Goal: Transaction & Acquisition: Download file/media

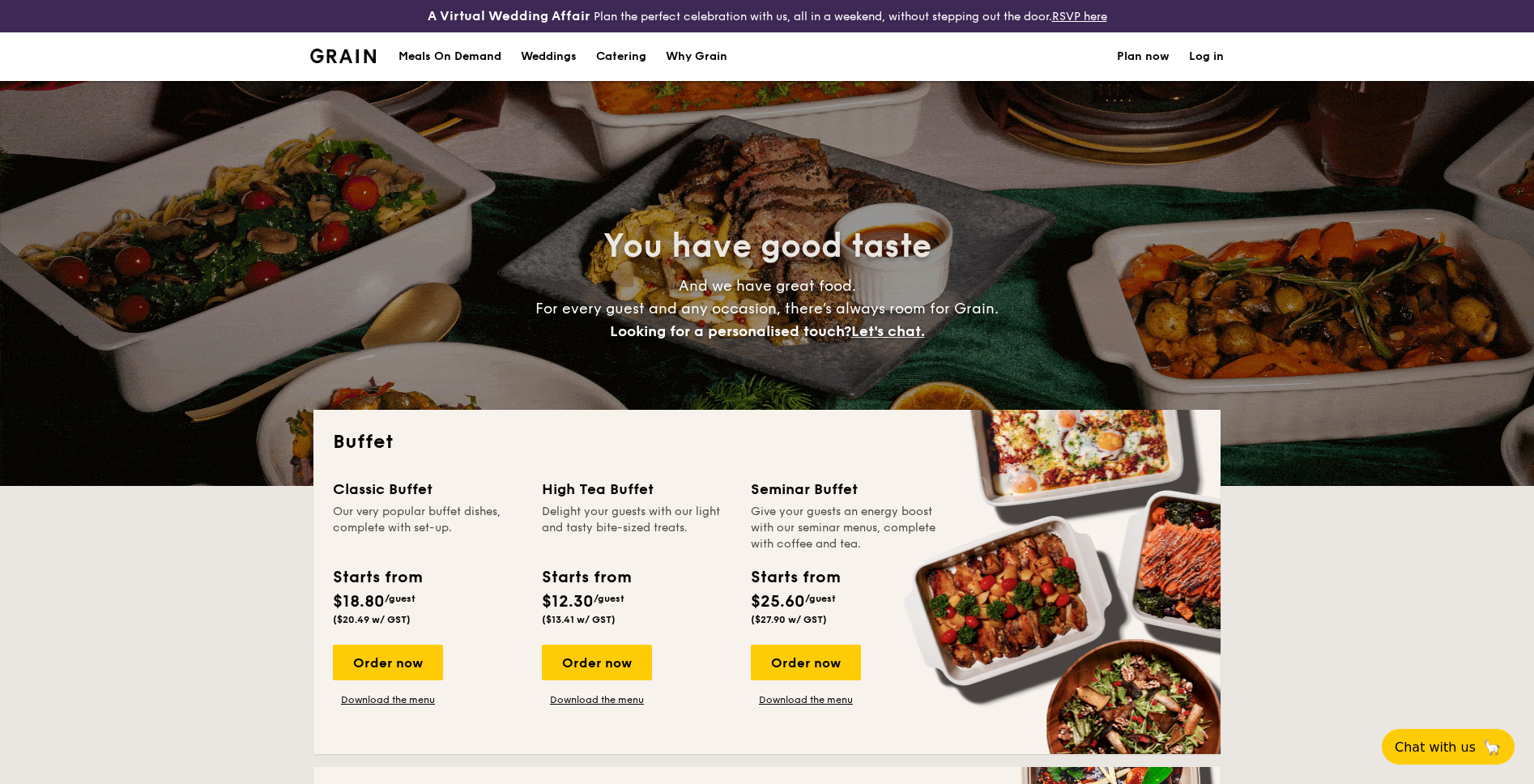
select select
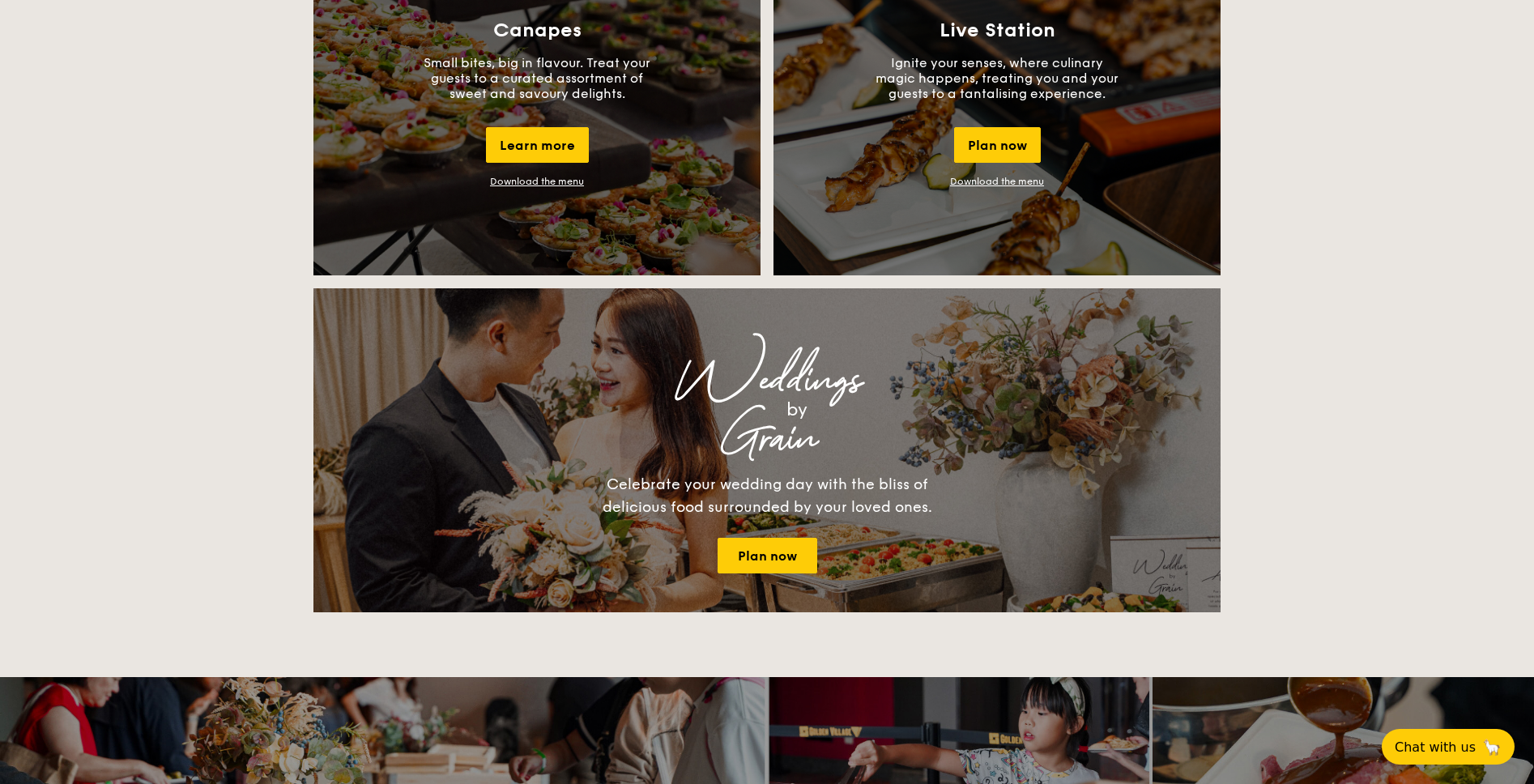
scroll to position [1475, 0]
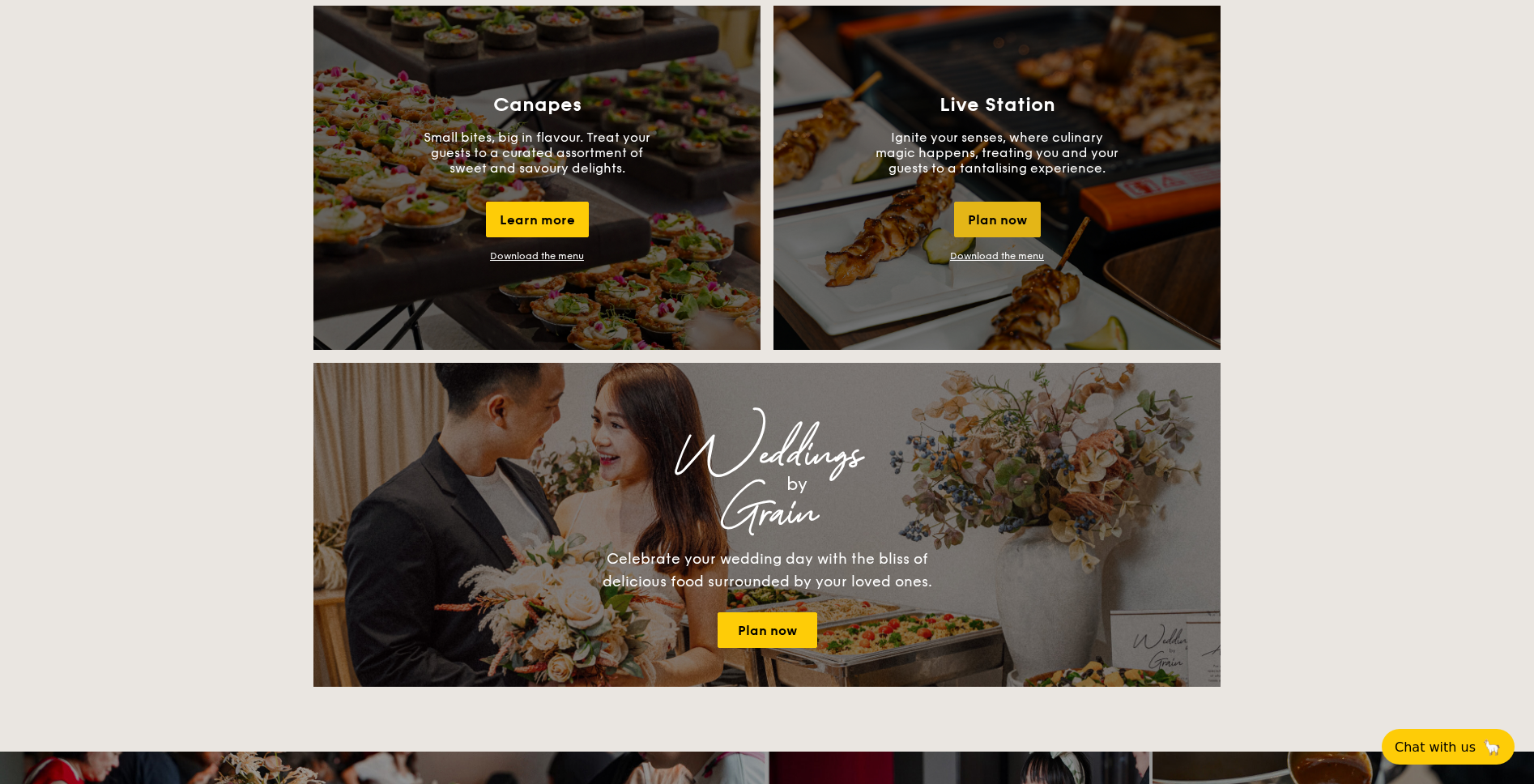
click at [1018, 217] on div "Plan now" at bounding box center [997, 219] width 86 height 36
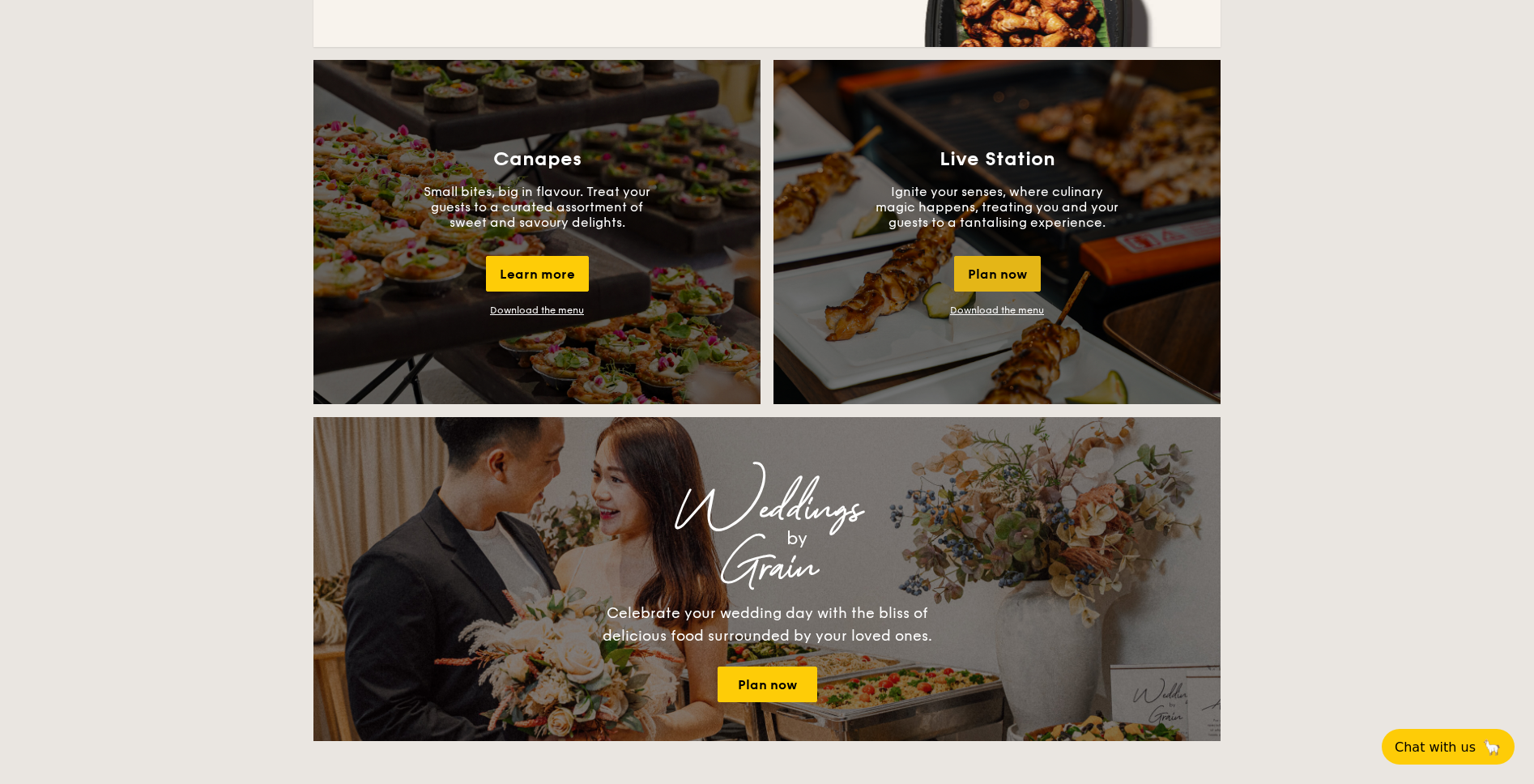
scroll to position [1419, 0]
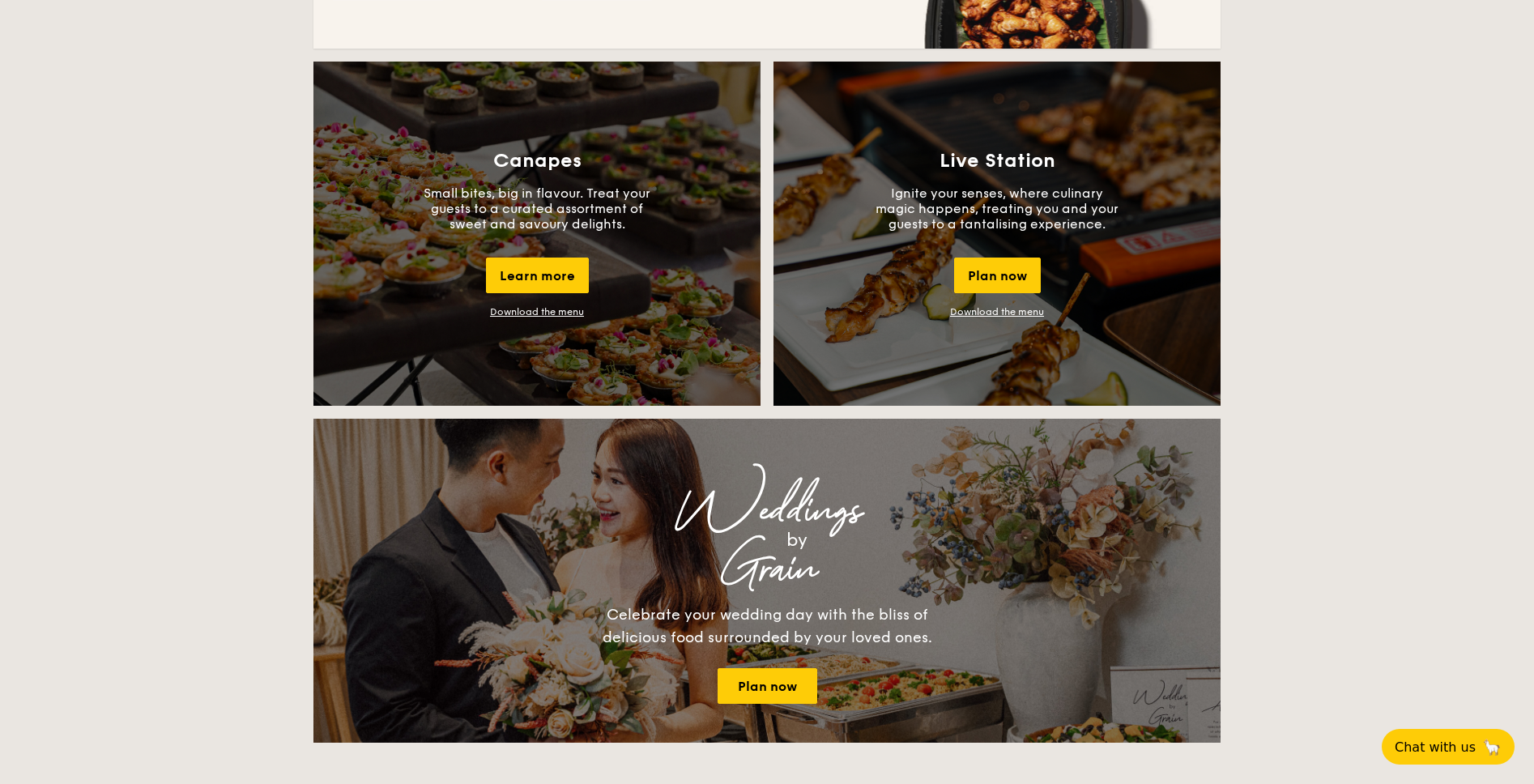
click at [1002, 315] on link "Download the menu" at bounding box center [996, 311] width 94 height 12
click at [784, 680] on link "Plan now" at bounding box center [768, 685] width 100 height 36
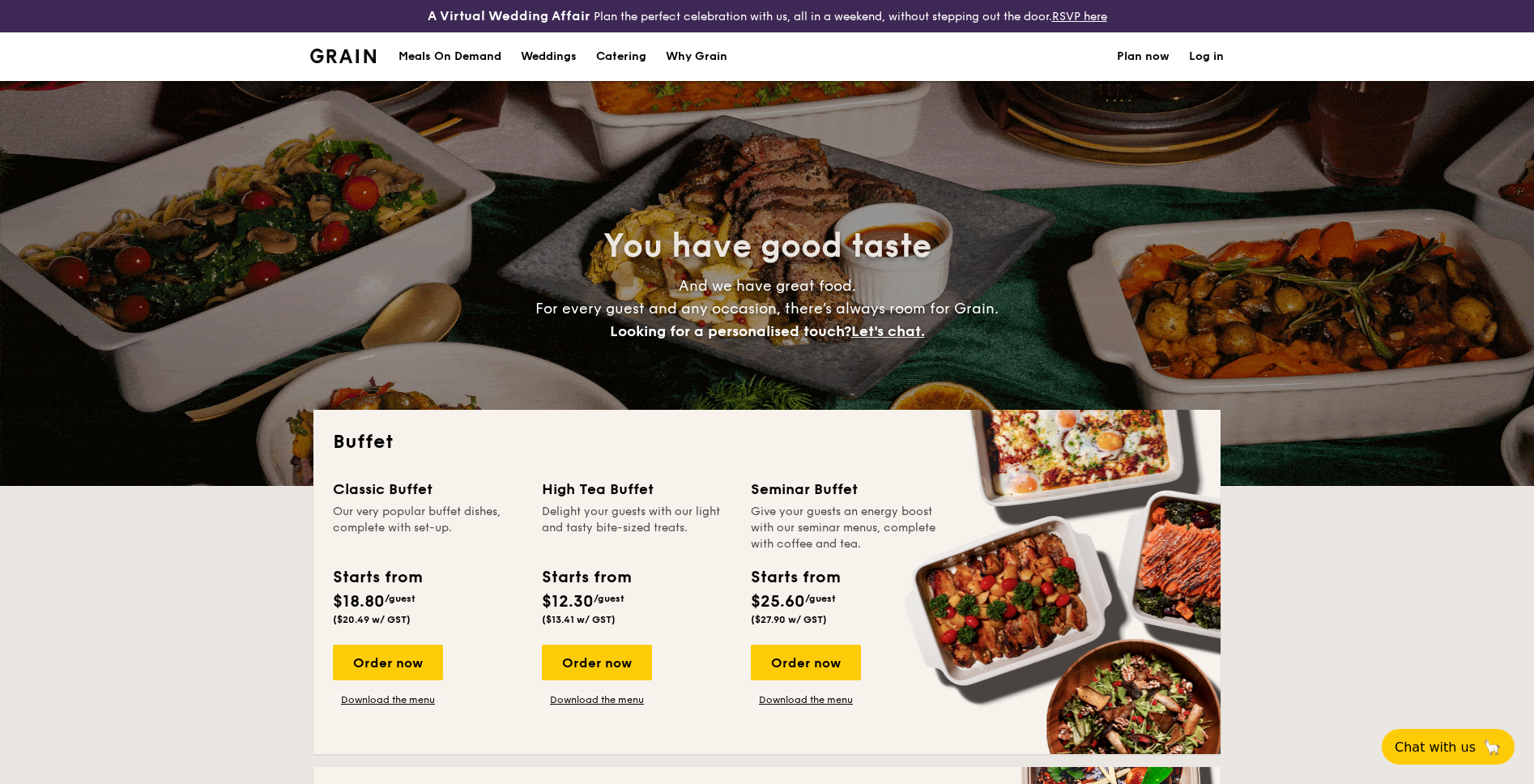
select select
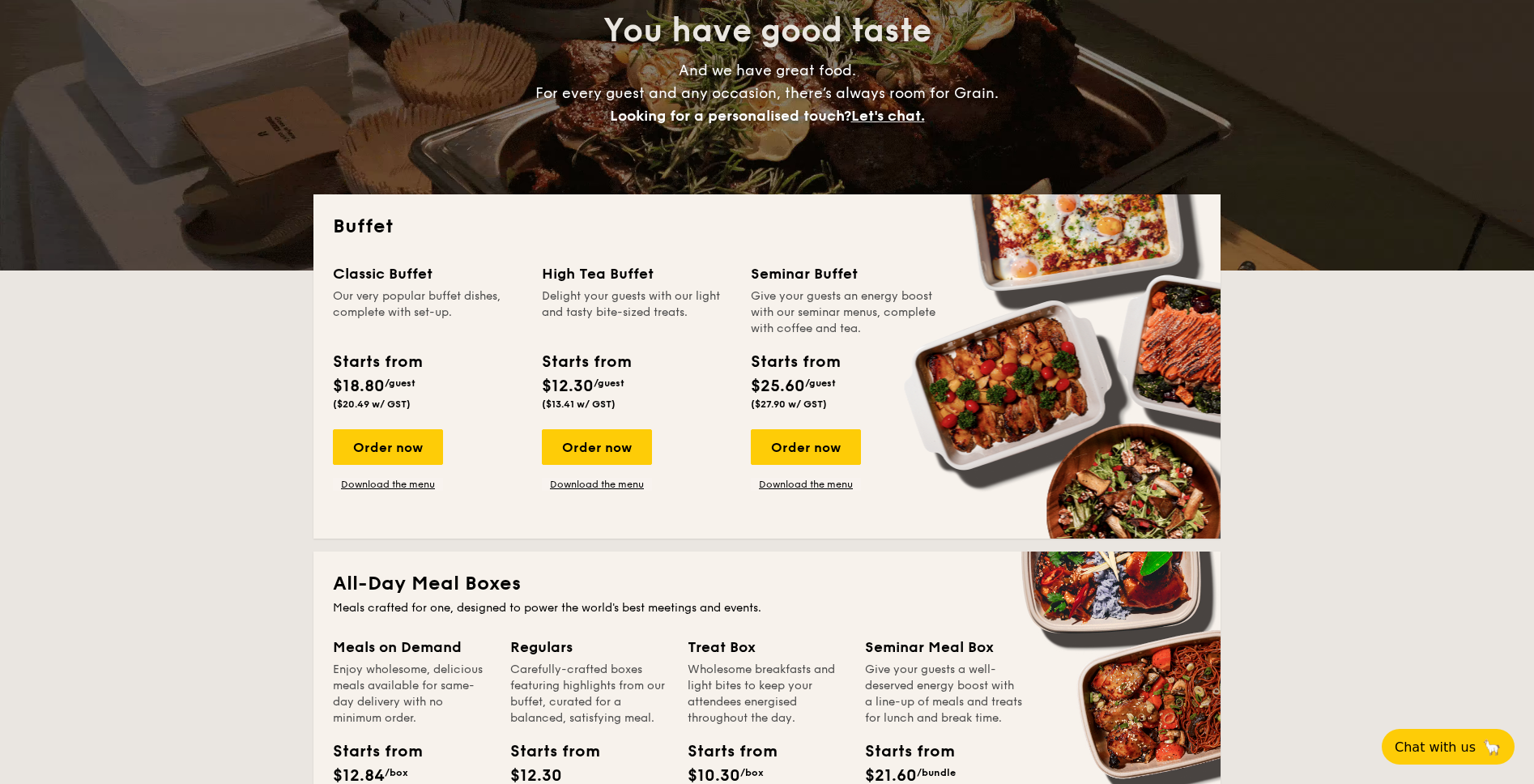
scroll to position [423, 0]
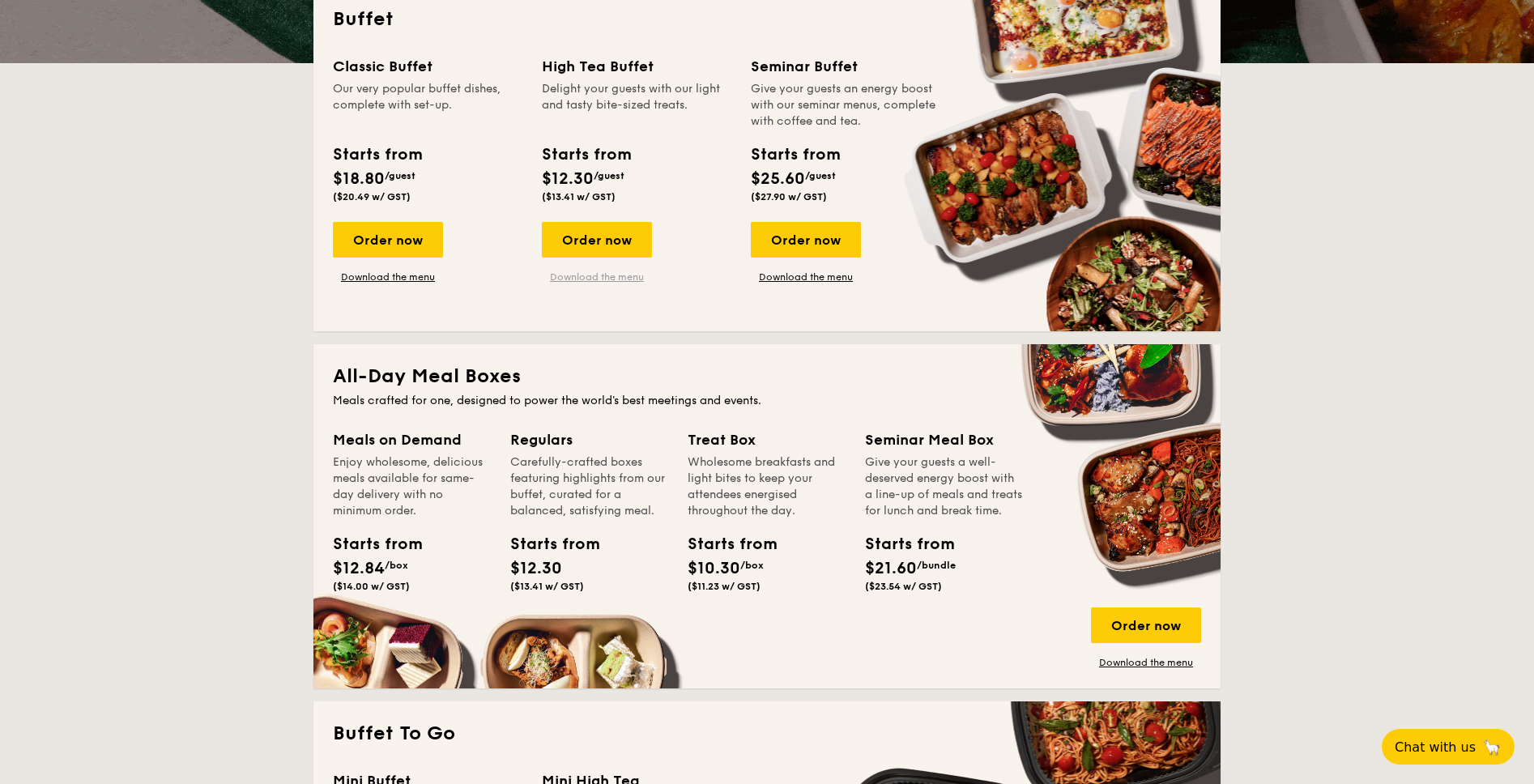
click at [623, 279] on link "Download the menu" at bounding box center [597, 277] width 111 height 13
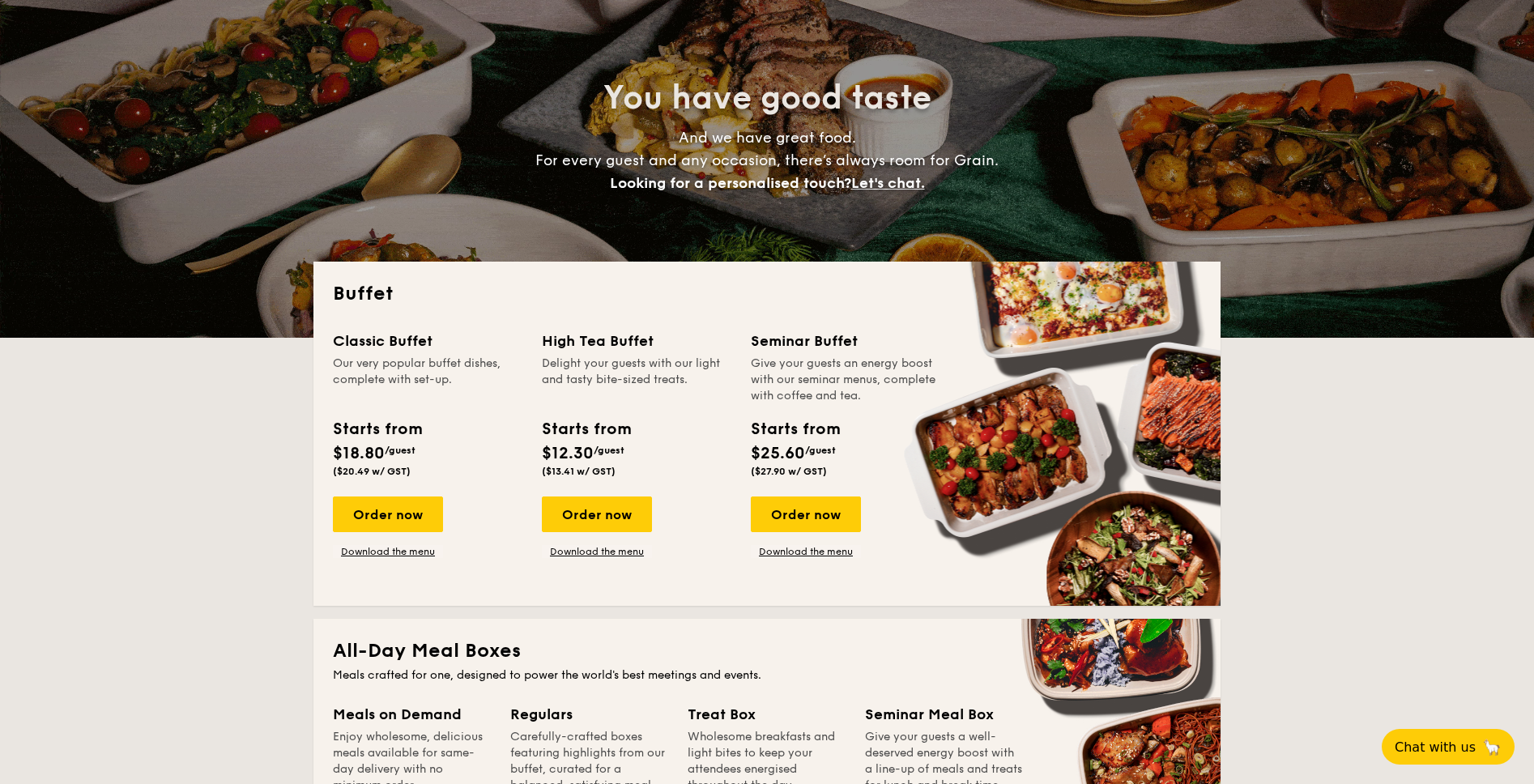
scroll to position [0, 0]
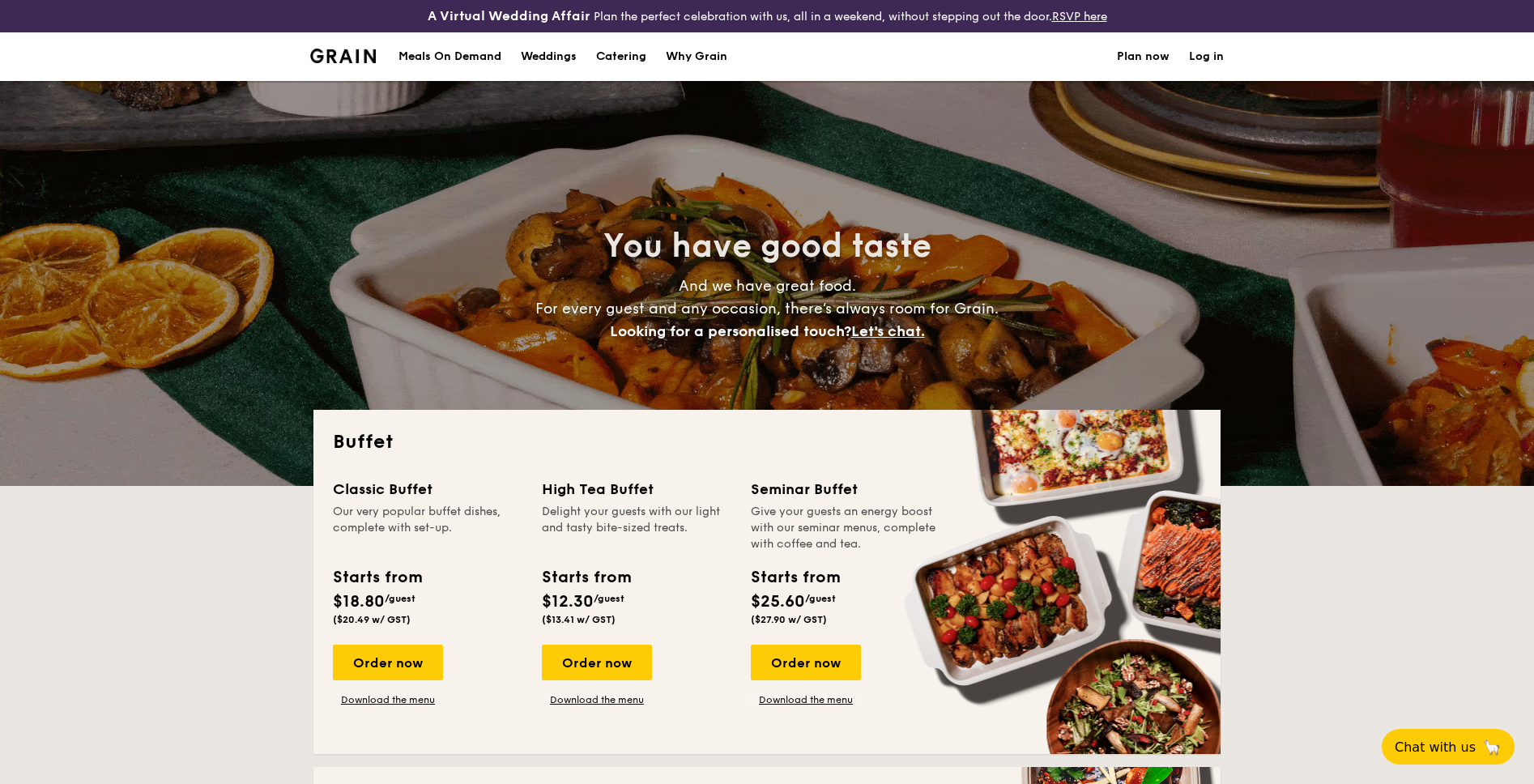
click at [494, 56] on div "Meals On Demand" at bounding box center [450, 56] width 103 height 48
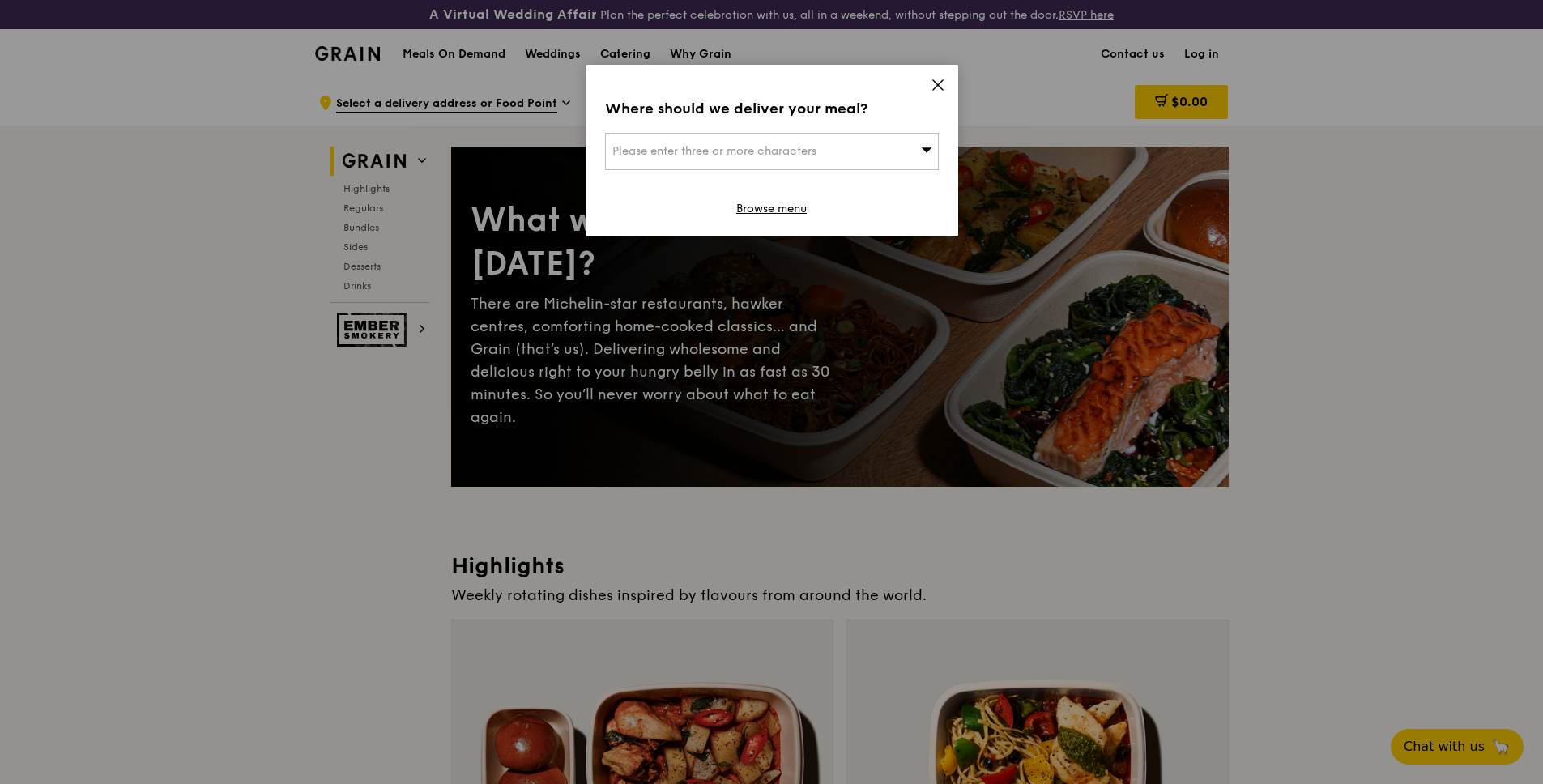
click at [878, 161] on div "Please enter three or more characters" at bounding box center [772, 151] width 334 height 37
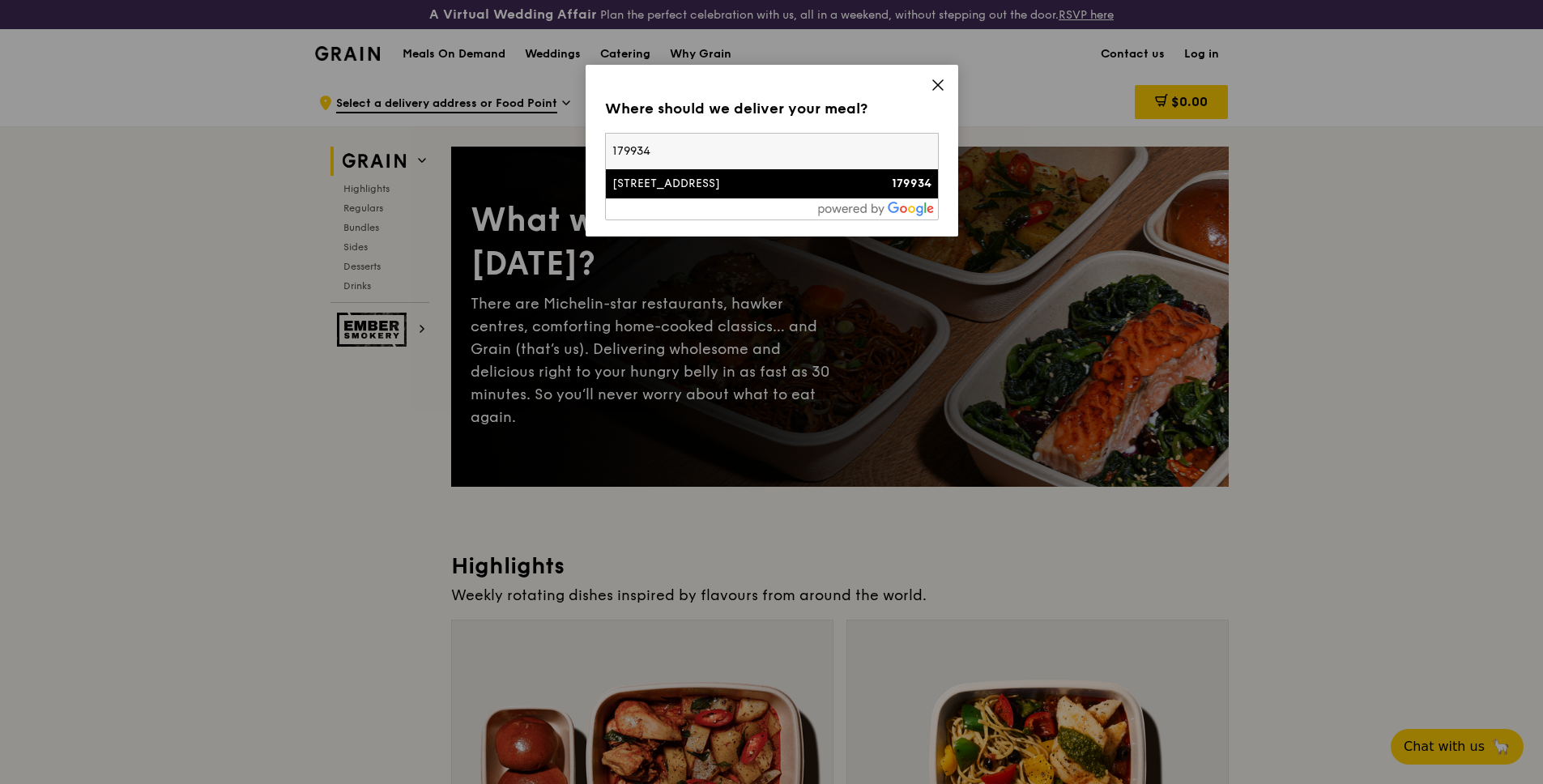
type input "179934"
click at [644, 191] on div "36 Armenian Street" at bounding box center [732, 184] width 240 height 16
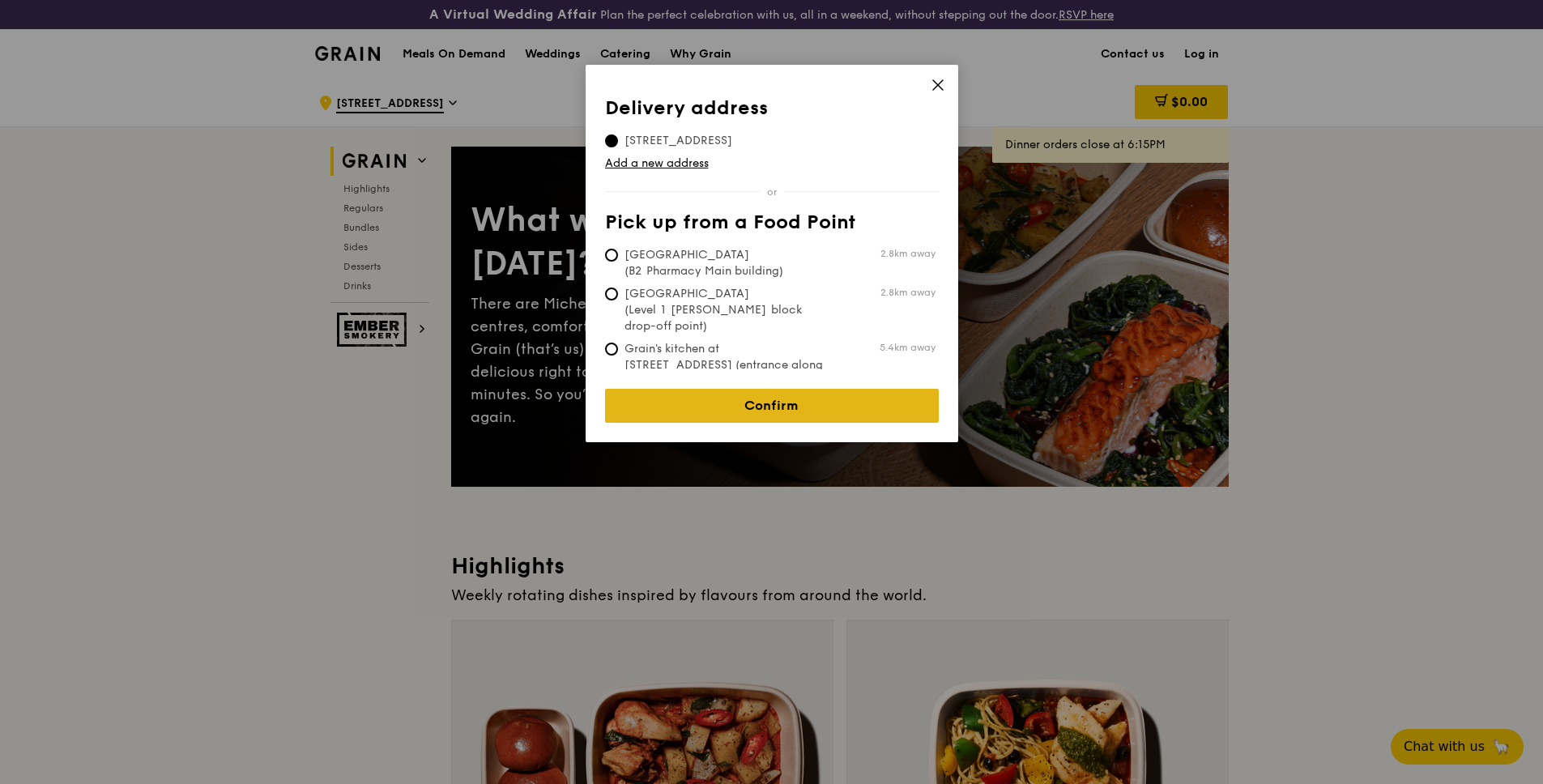
click at [779, 399] on link "Confirm" at bounding box center [772, 405] width 334 height 34
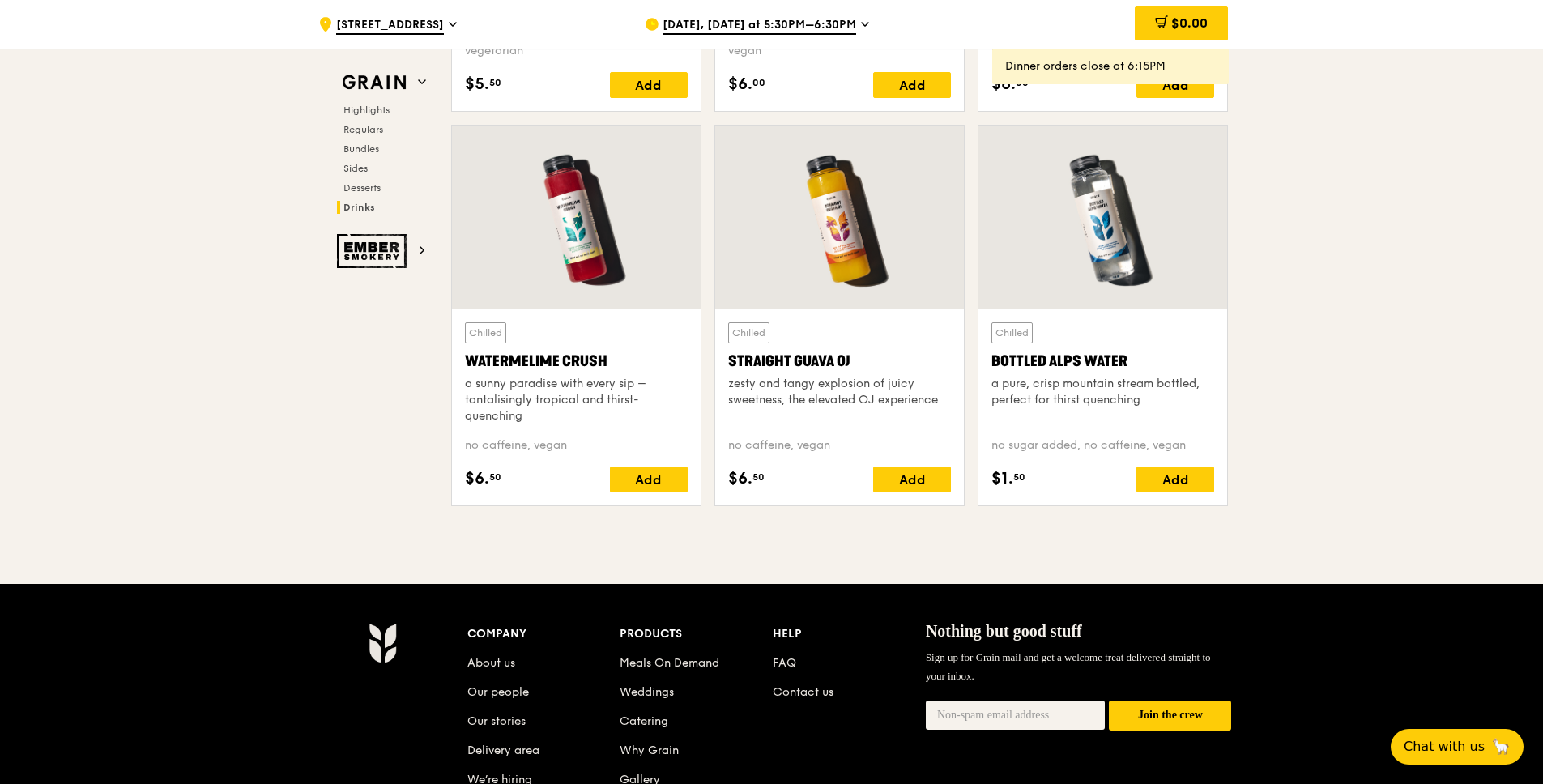
scroll to position [6674, 0]
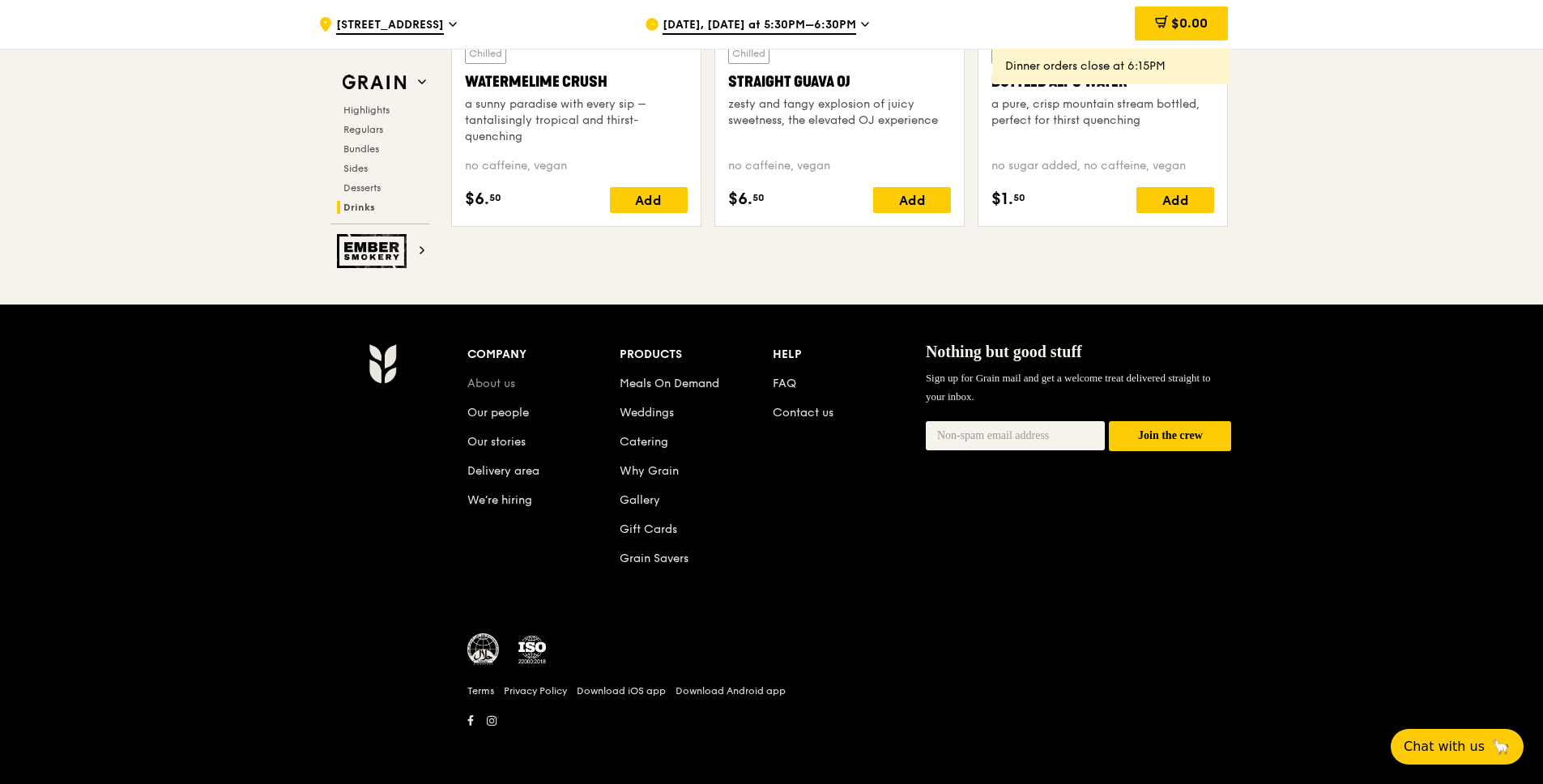
click at [488, 380] on link "About us" at bounding box center [491, 383] width 48 height 14
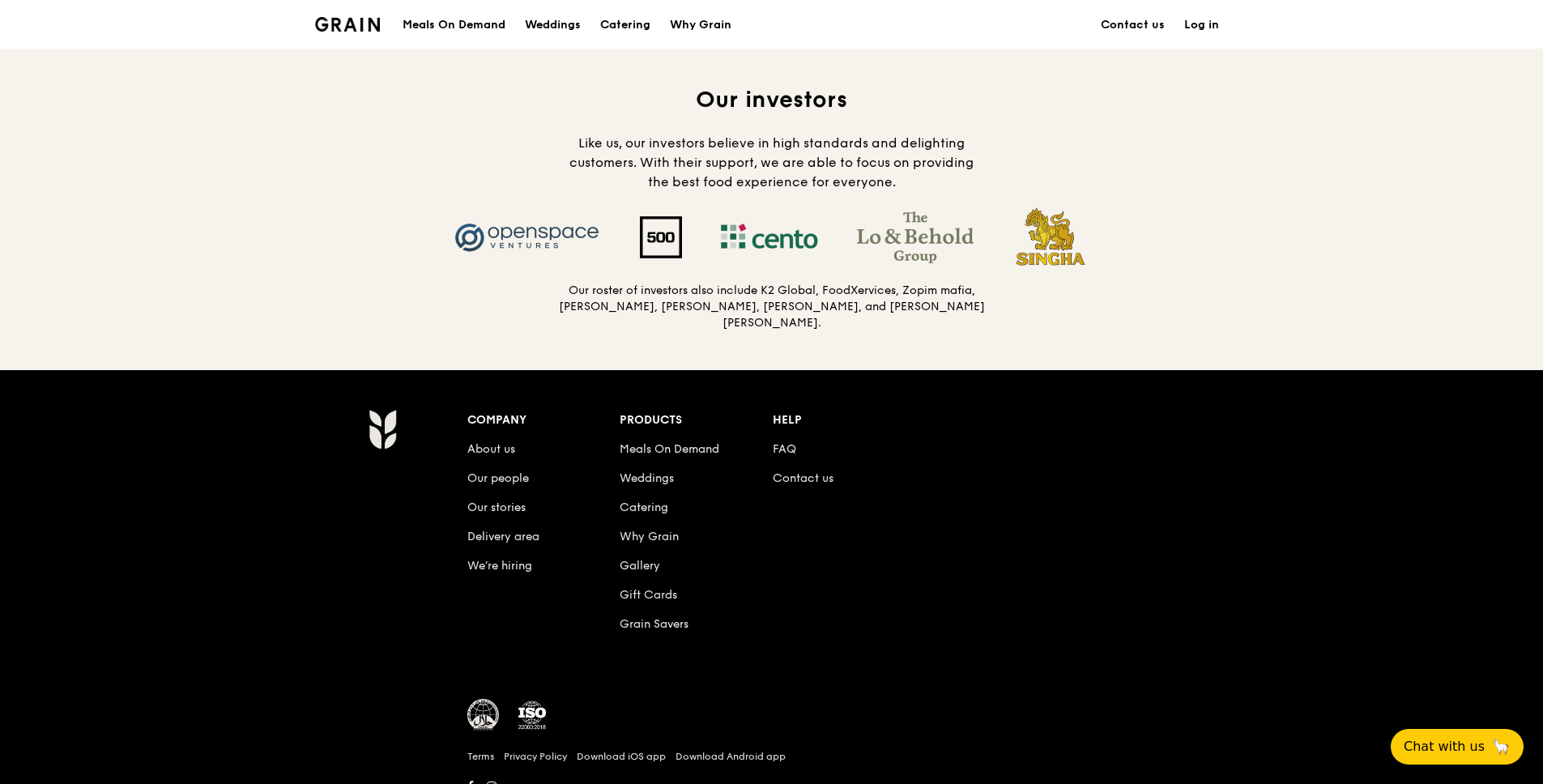
scroll to position [1661, 0]
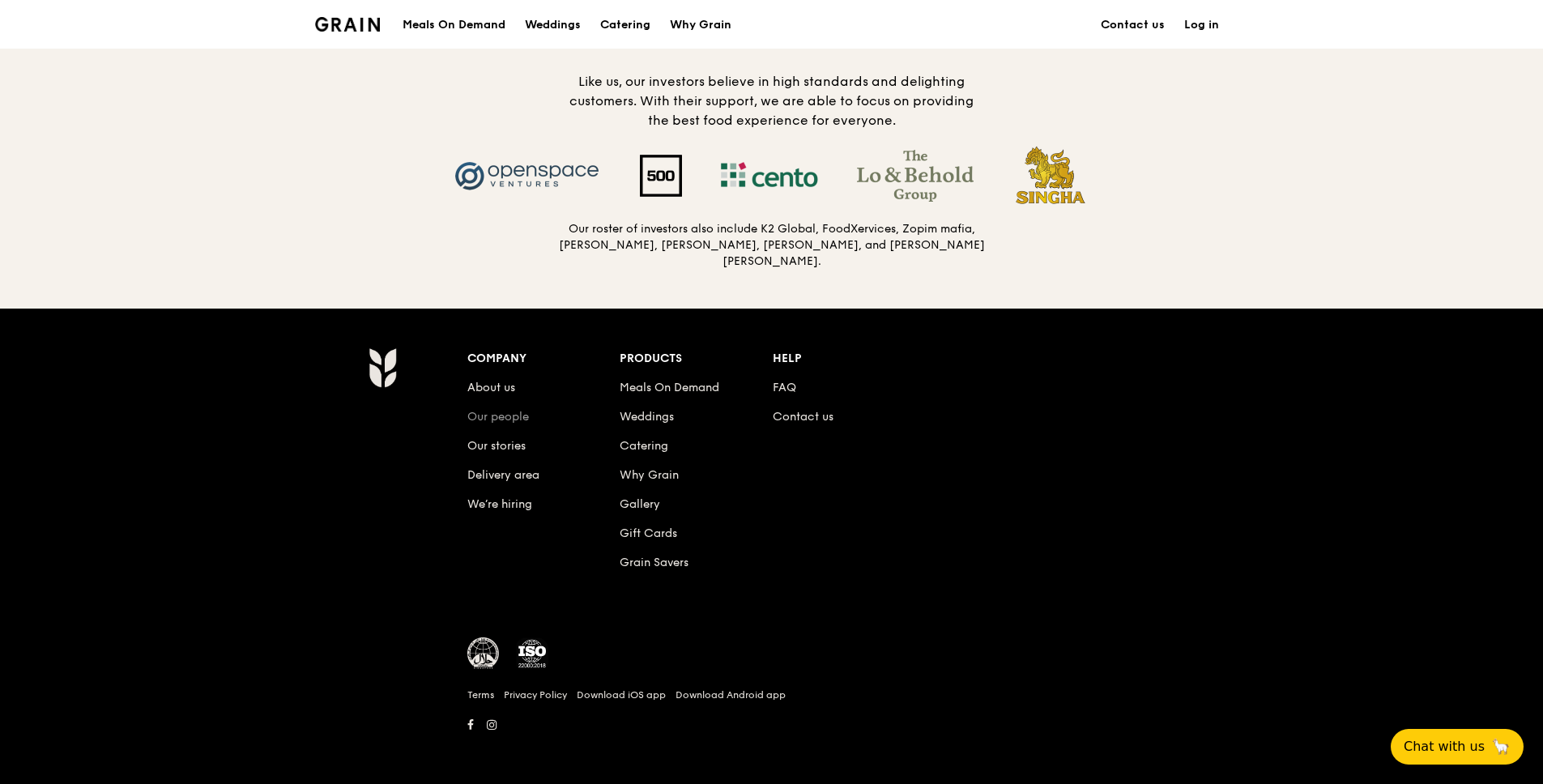
click at [509, 414] on link "Our people" at bounding box center [498, 416] width 61 height 14
